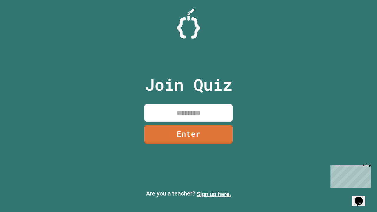
click at [214, 194] on link "Sign up here." at bounding box center [214, 194] width 34 height 7
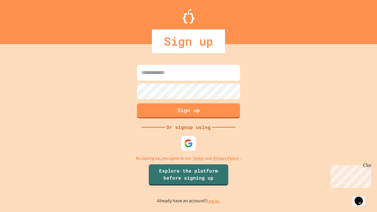
click at [214, 201] on link "Log in." at bounding box center [214, 201] width 14 height 6
